Goal: Transaction & Acquisition: Purchase product/service

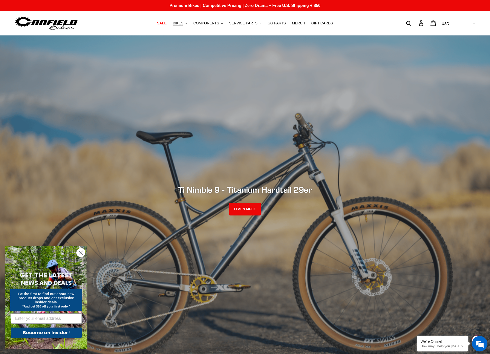
click at [187, 24] on button "BIKES .cls-1{fill:#231f20}" at bounding box center [180, 23] width 20 height 7
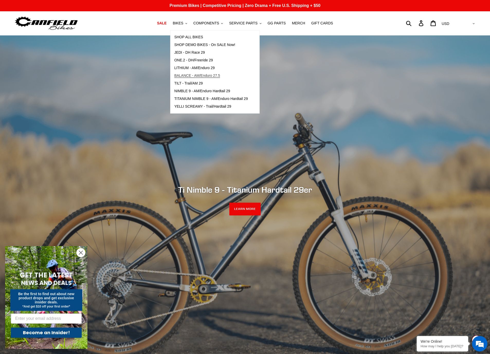
click at [202, 75] on span "BALANCE - AM/Enduro 27.5" at bounding box center [197, 76] width 46 height 4
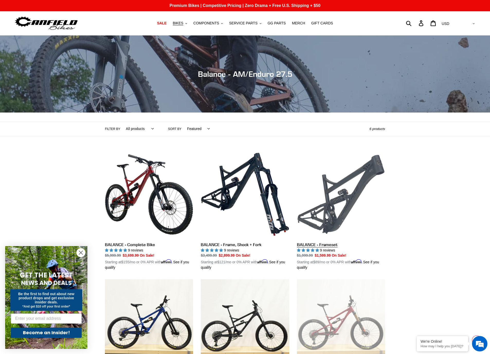
click at [352, 203] on link "BALANCE - Frameset" at bounding box center [341, 210] width 88 height 120
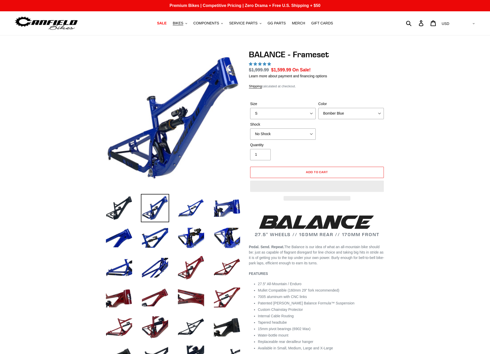
select select "highest-rating"
